Goal: Task Accomplishment & Management: Manage account settings

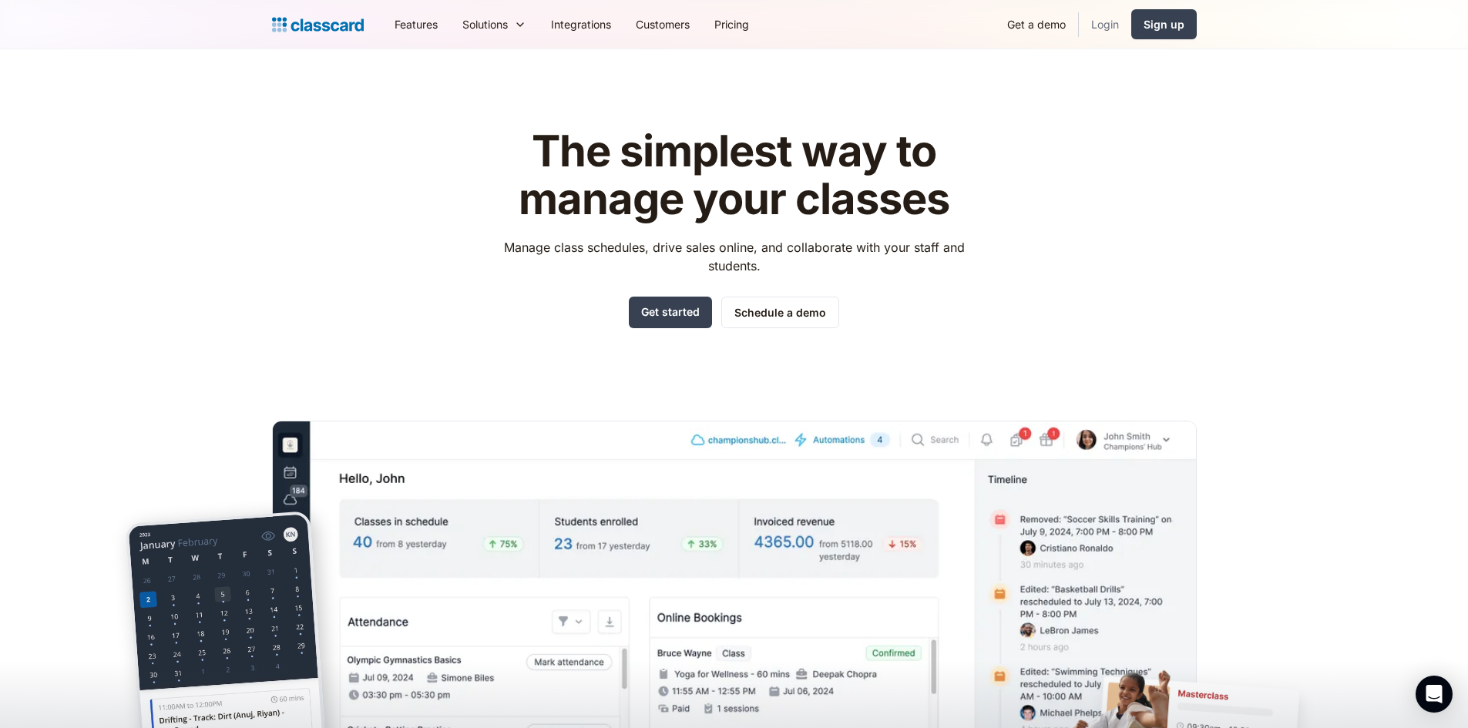
click at [1093, 34] on link "Login" at bounding box center [1105, 24] width 52 height 35
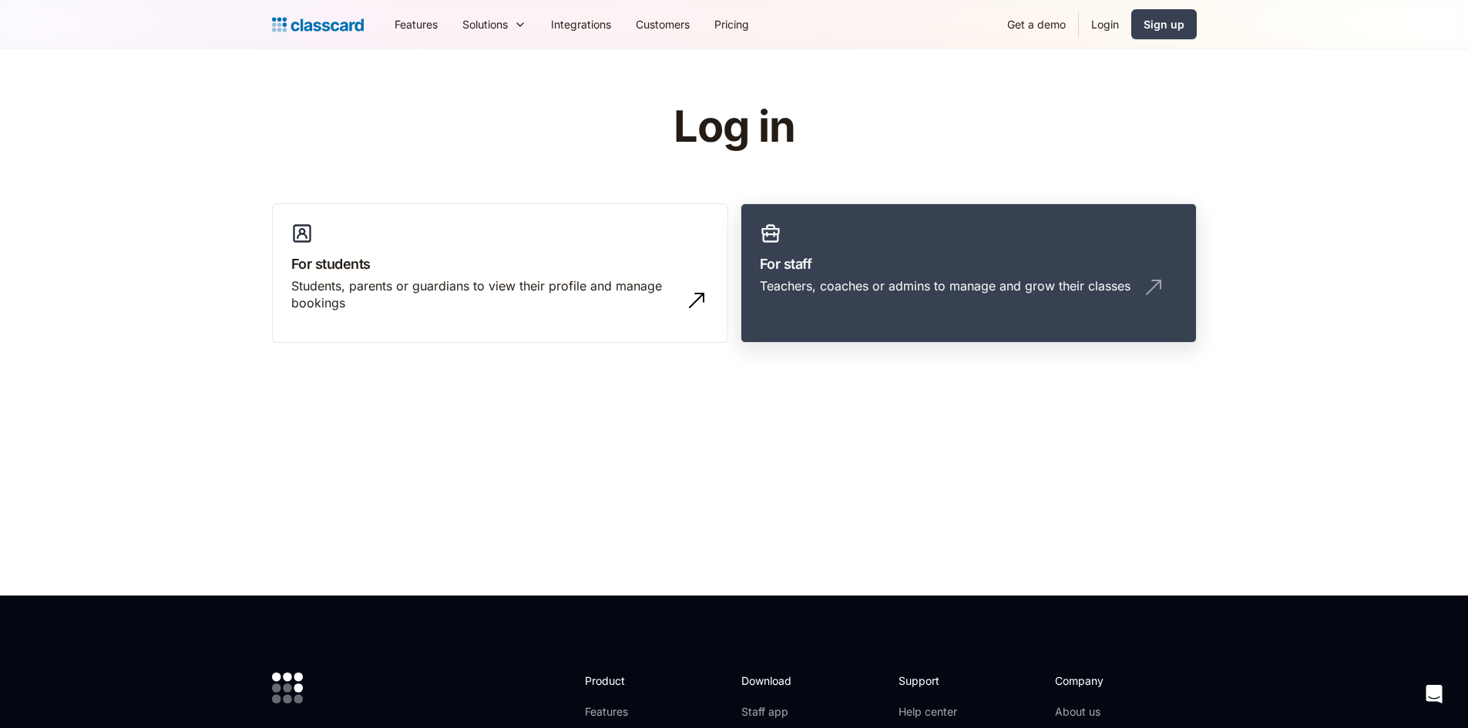
click at [1090, 251] on link "For staff Teachers, coaches or admins to manage and grow their classes" at bounding box center [969, 273] width 456 height 140
